Goal: Browse casually: Explore the website without a specific task or goal

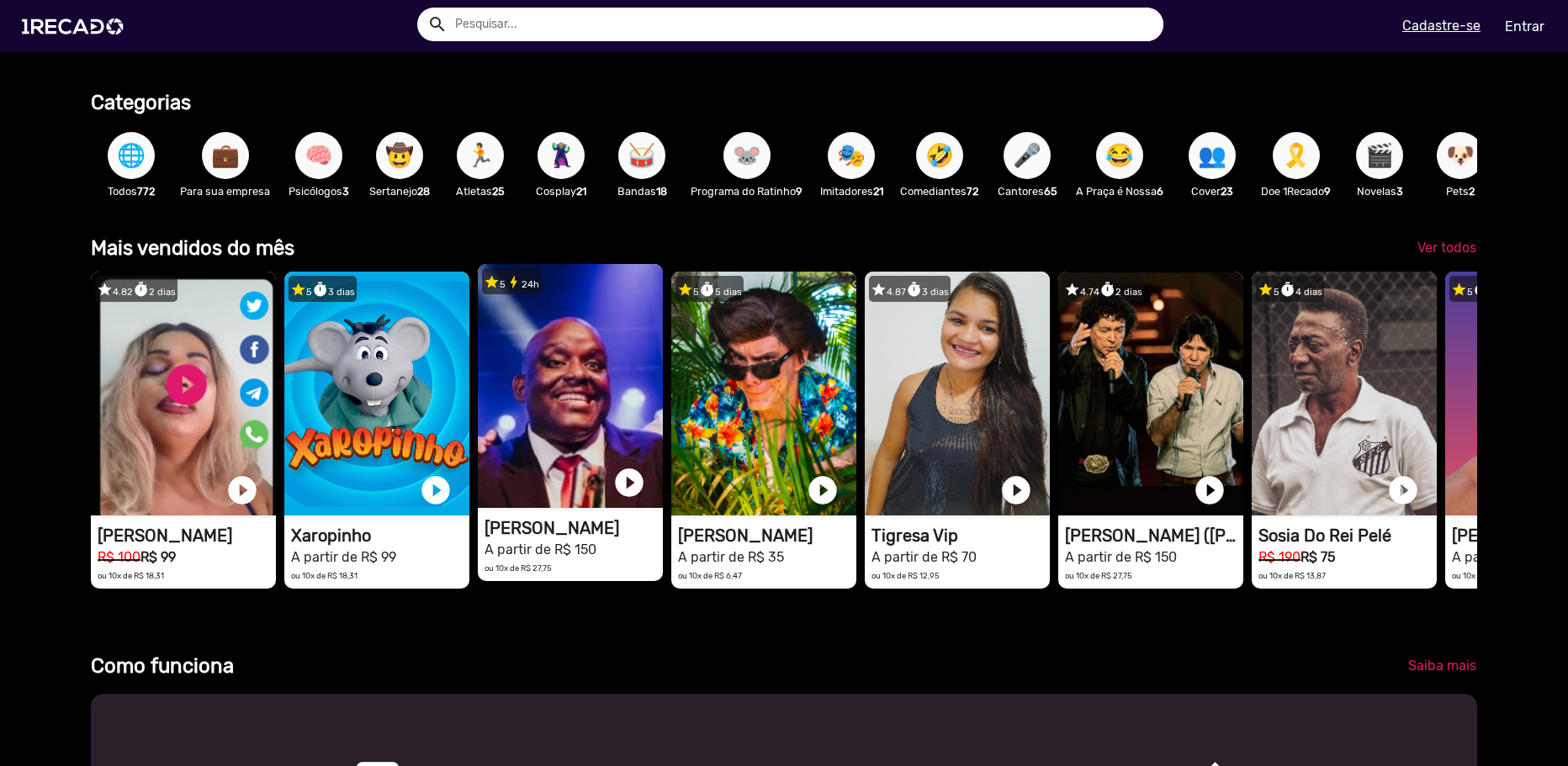
scroll to position [0, 3110]
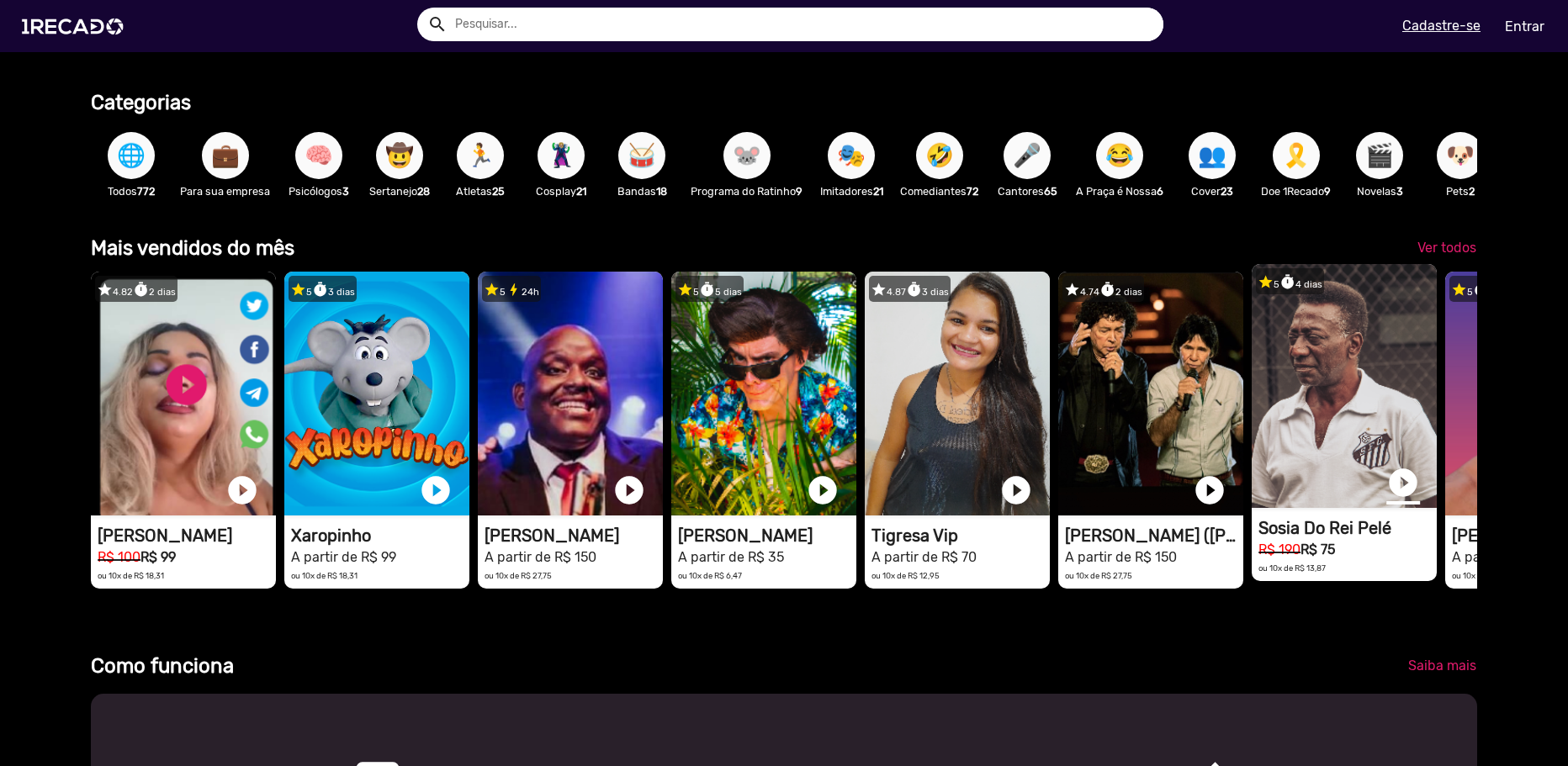
click at [1405, 498] on link "play_circle_filled" at bounding box center [1403, 483] width 34 height 34
click at [1405, 498] on link "pause_circle" at bounding box center [1403, 483] width 34 height 34
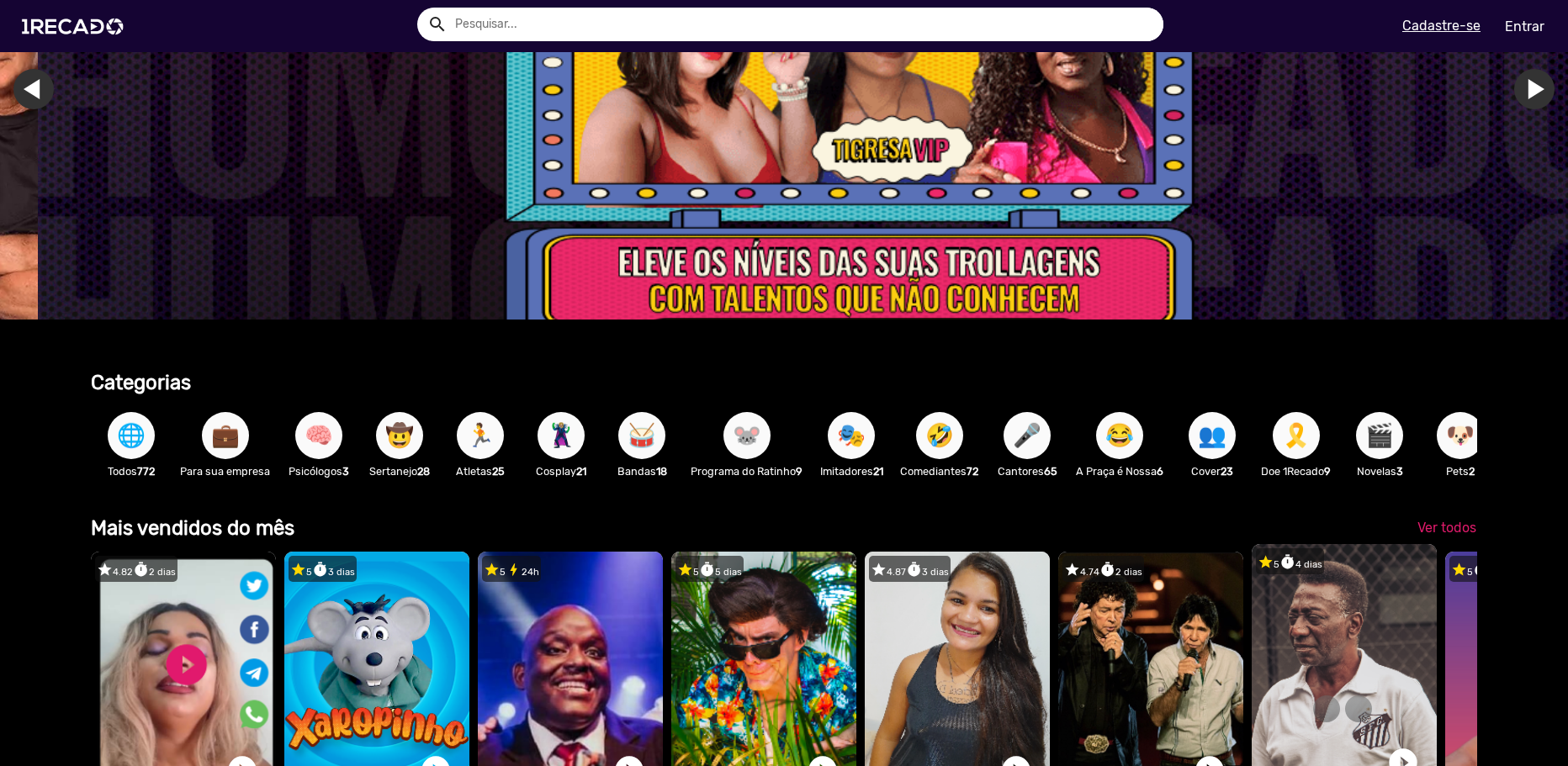
scroll to position [0, 0]
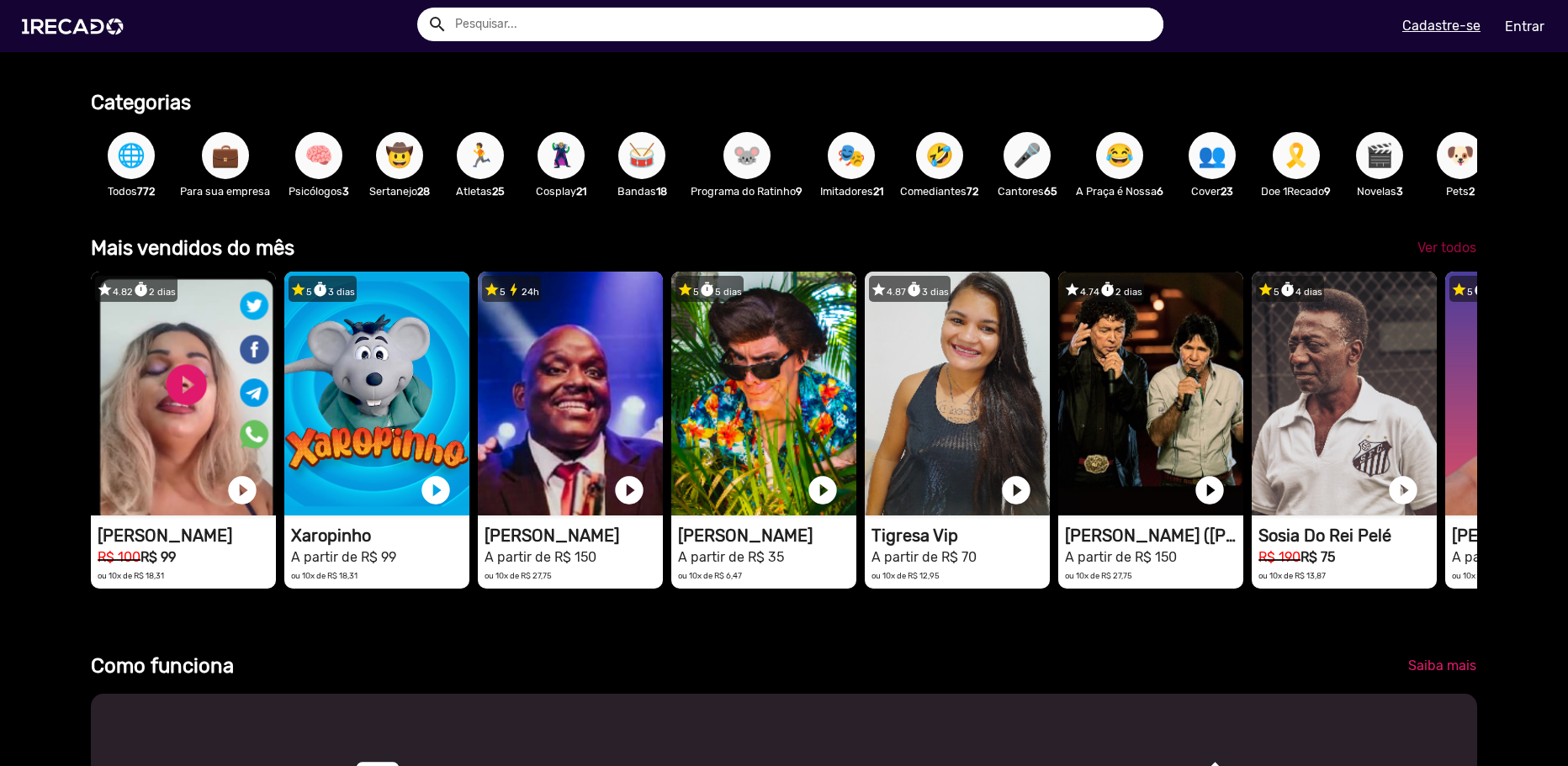
click at [1448, 253] on span "Ver todos" at bounding box center [1446, 248] width 59 height 16
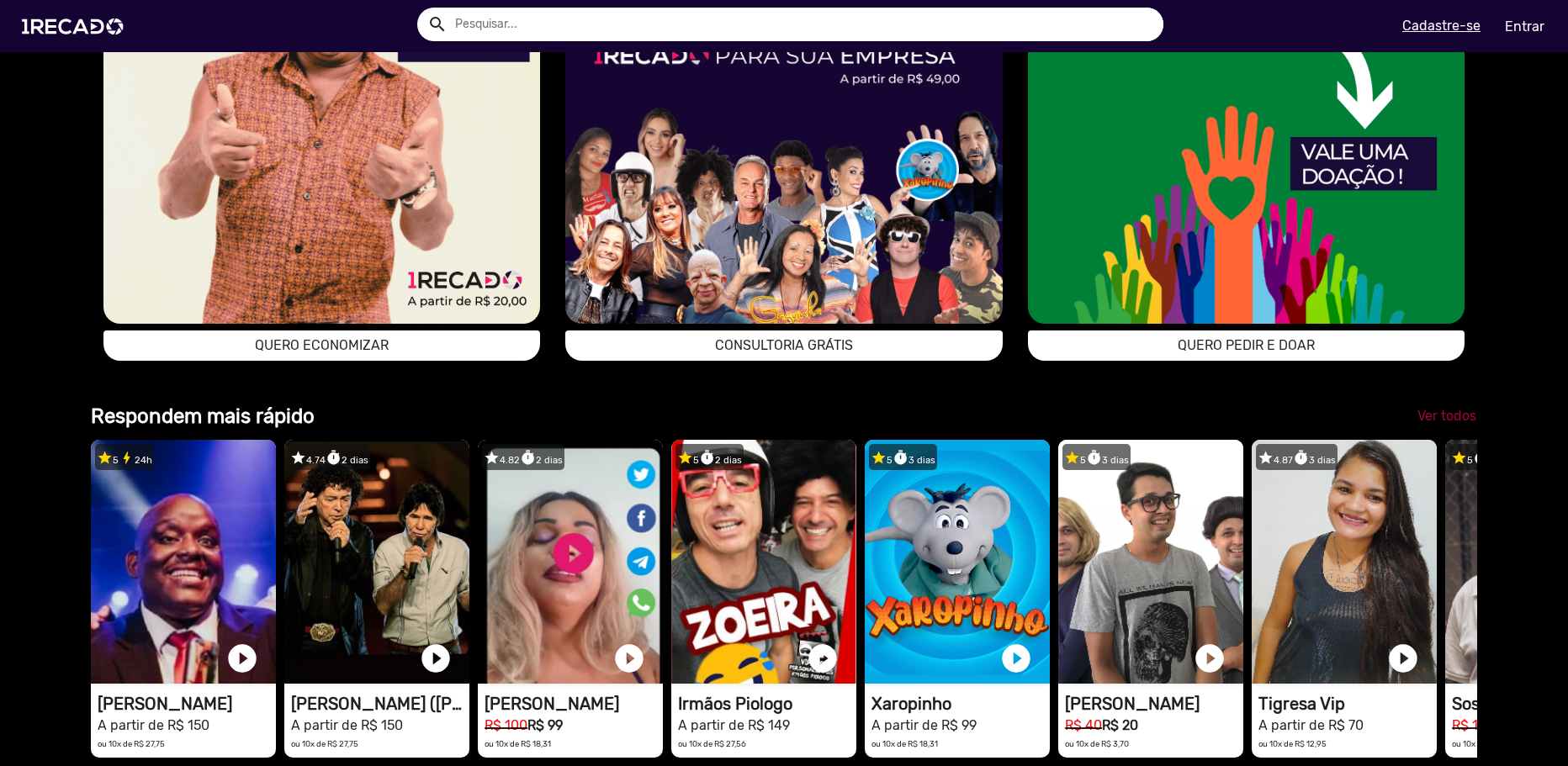
click at [1439, 424] on span "Ver todos" at bounding box center [1446, 416] width 59 height 16
